Goal: Complete application form

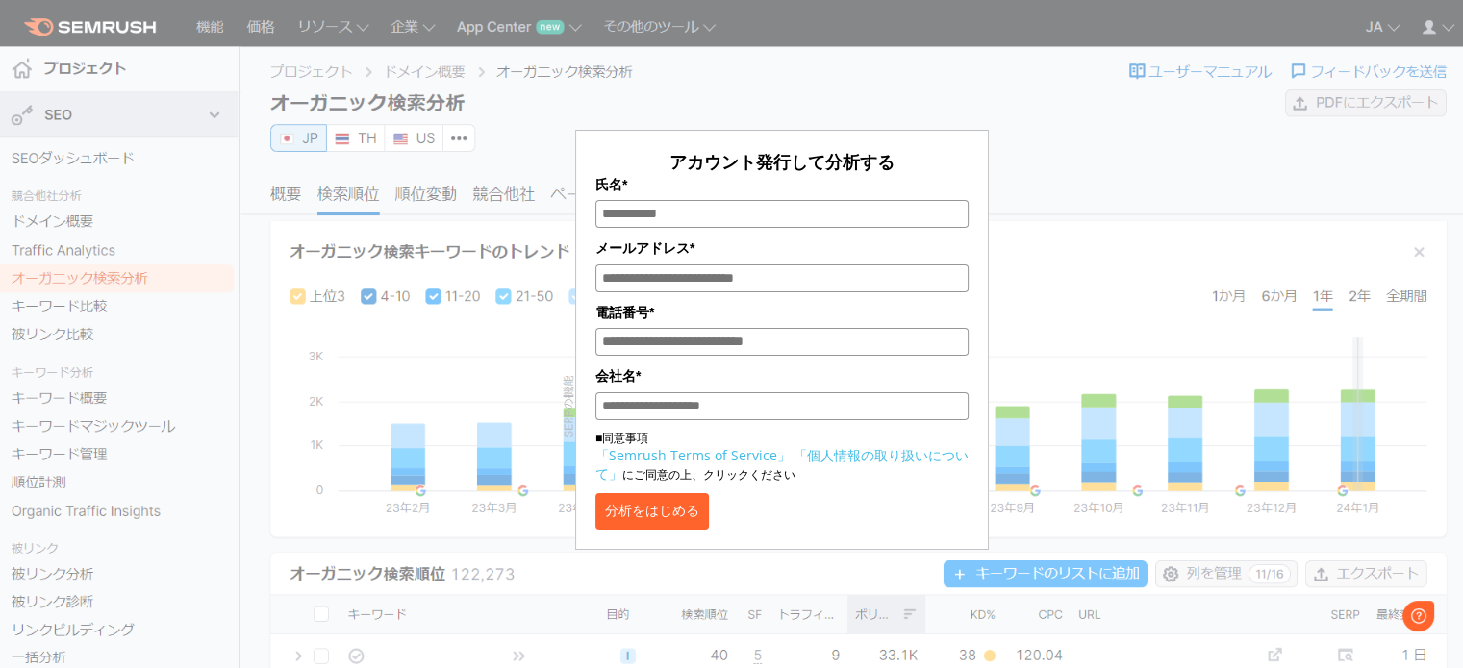
click at [1178, 253] on div "アカウント発行して分析する 氏名* メールアドレス* 電話番号* 会社名* ■同意事項 「Semrush Terms of Service」 「個人情報の取り…" at bounding box center [782, 287] width 962 height 526
click at [1343, 222] on div "アカウント発行して分析する 氏名* メールアドレス* 電話番号* 会社名* ■同意事項 「Semrush Terms of Service」 「個人情報の取り…" at bounding box center [781, 280] width 1179 height 541
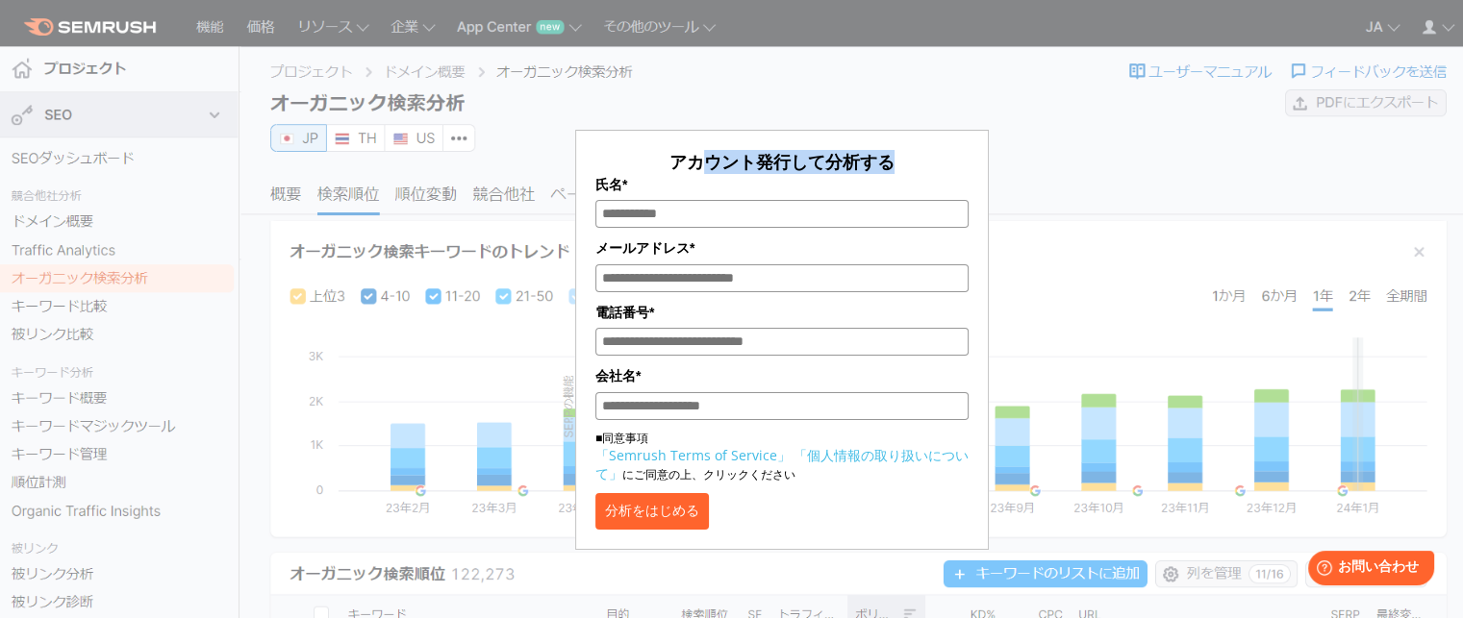
drag, startPoint x: 703, startPoint y: 162, endPoint x: 935, endPoint y: 161, distance: 231.8
click at [935, 161] on p "アカウント発行して分析する" at bounding box center [781, 162] width 373 height 24
drag, startPoint x: 871, startPoint y: 166, endPoint x: 570, endPoint y: 162, distance: 301.1
click at [570, 162] on div "アカウント発行して分析する 氏名* メールアドレス* 電話番号* 会社名* ■同意事項 「Semrush Terms of Service」 「個人情報の取り…" at bounding box center [782, 287] width 962 height 526
